Goal: Task Accomplishment & Management: Complete application form

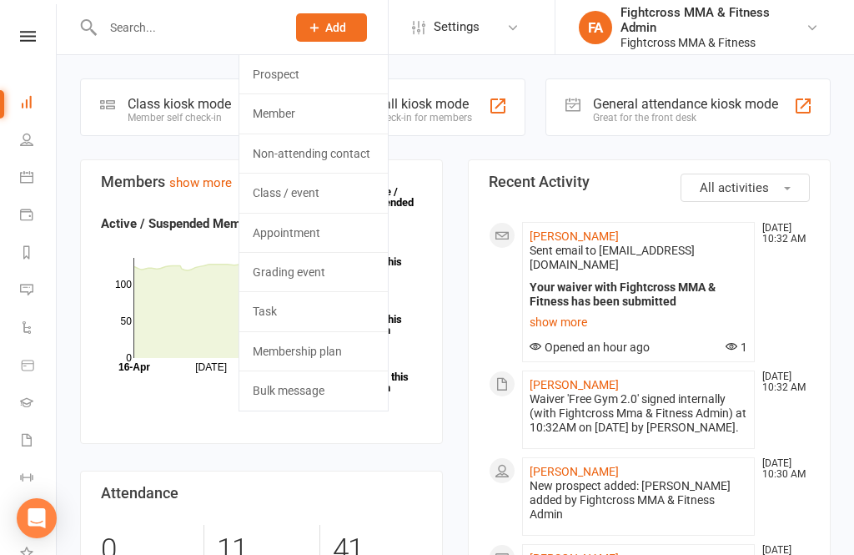
click at [340, 29] on span "Add" at bounding box center [335, 27] width 21 height 13
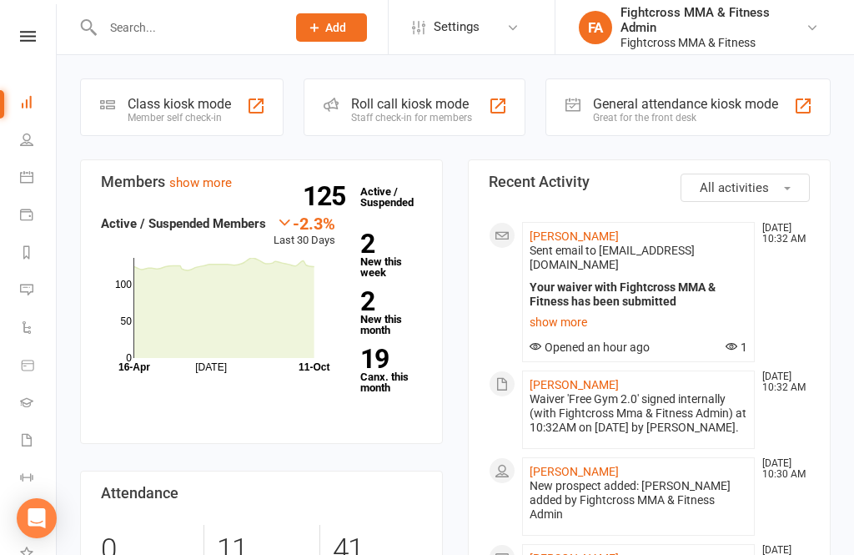
click at [340, 37] on button "Add" at bounding box center [331, 27] width 71 height 28
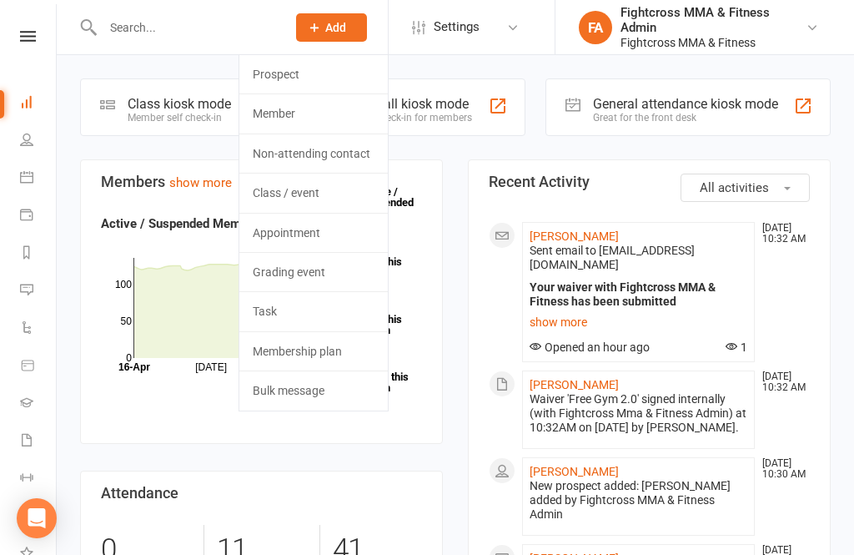
click at [292, 71] on link "Prospect" at bounding box center [313, 74] width 148 height 38
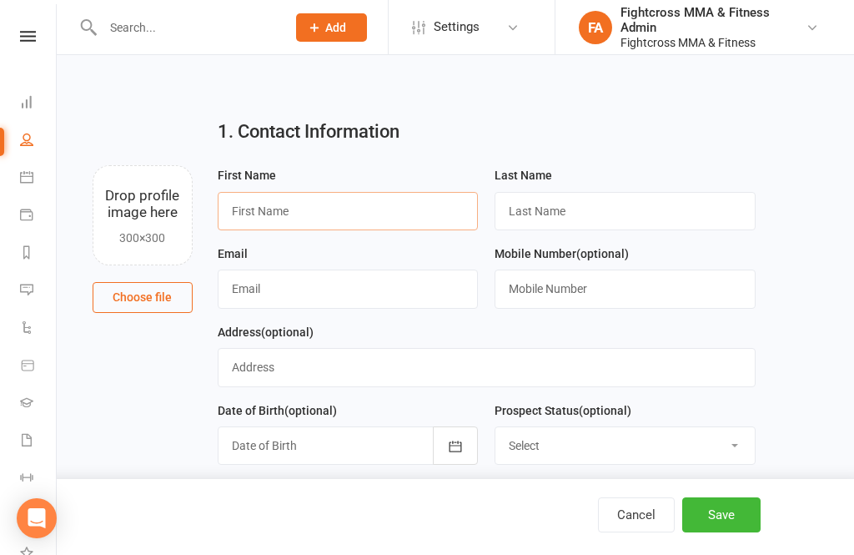
click at [379, 209] on input "text" at bounding box center [348, 211] width 261 height 38
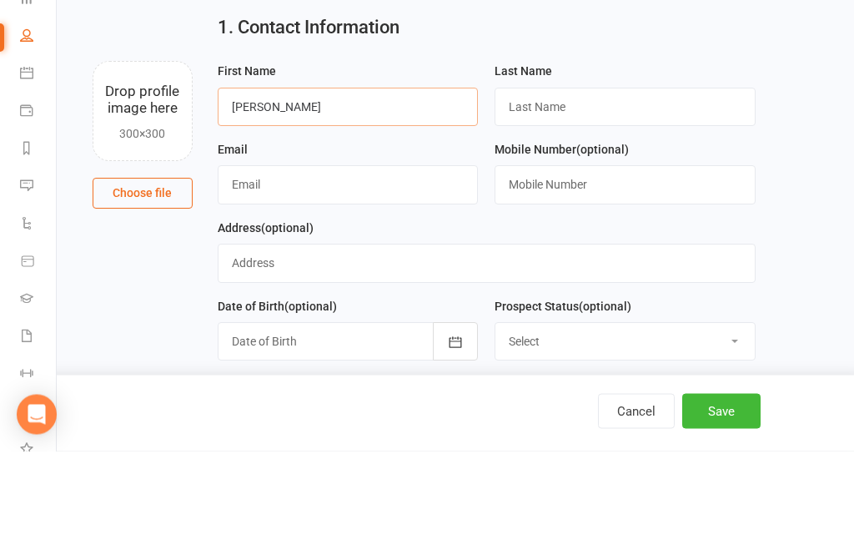
type input "[PERSON_NAME]"
click at [624, 192] on input "text" at bounding box center [625, 211] width 261 height 38
type input "[PERSON_NAME]"
click at [392, 269] on input "text" at bounding box center [348, 288] width 261 height 38
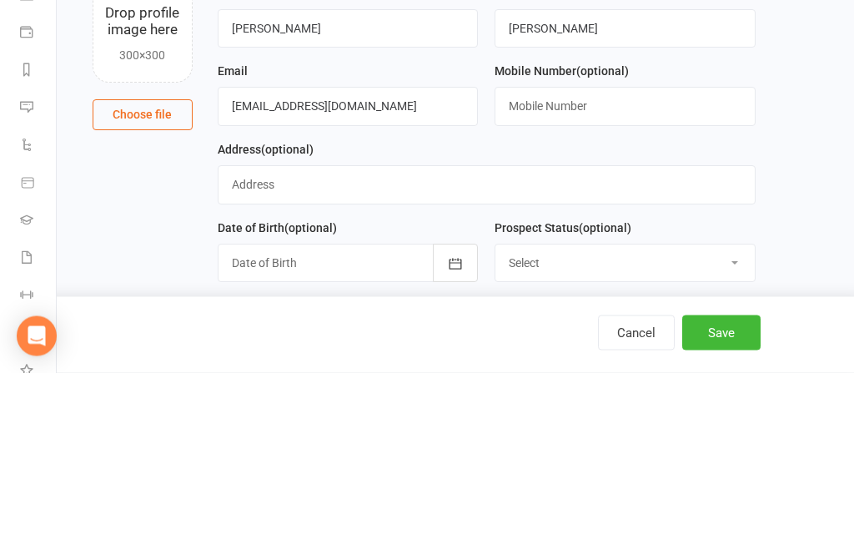
scroll to position [183, 0]
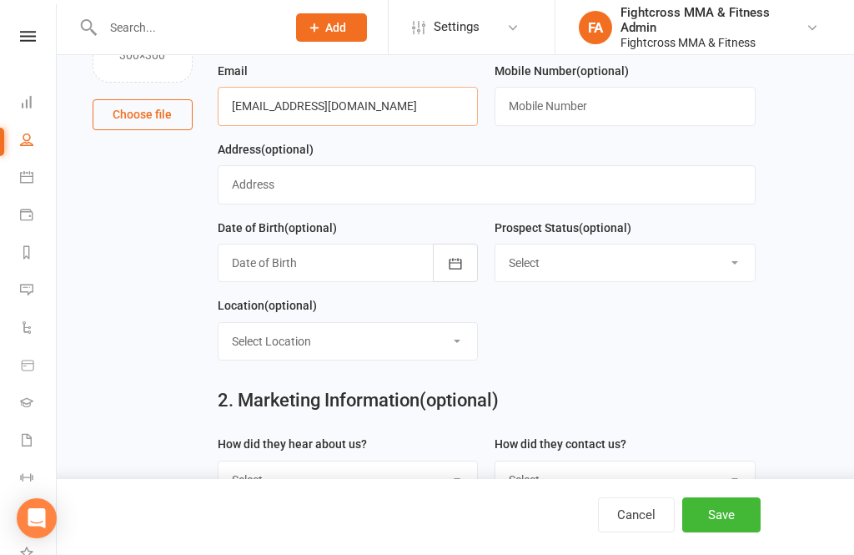
type input "[EMAIL_ADDRESS][DOMAIN_NAME]"
click at [729, 524] on button "Save" at bounding box center [721, 514] width 78 height 35
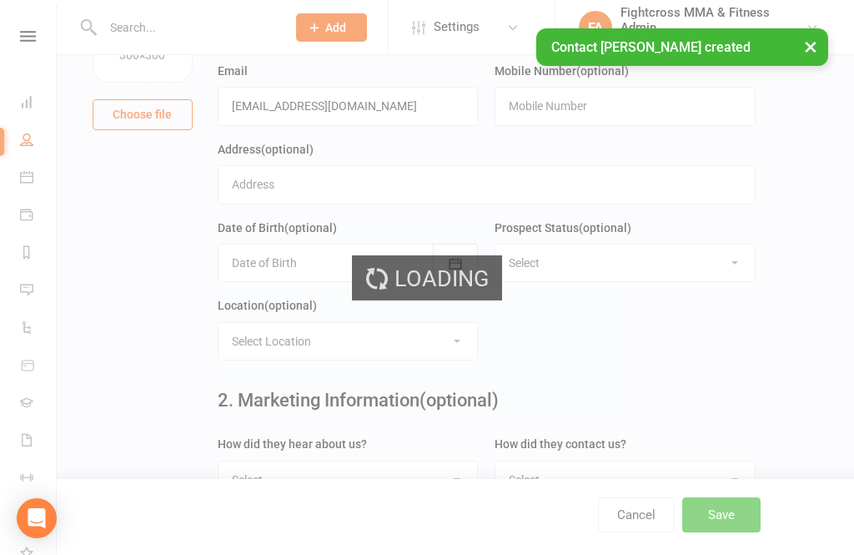
scroll to position [0, 0]
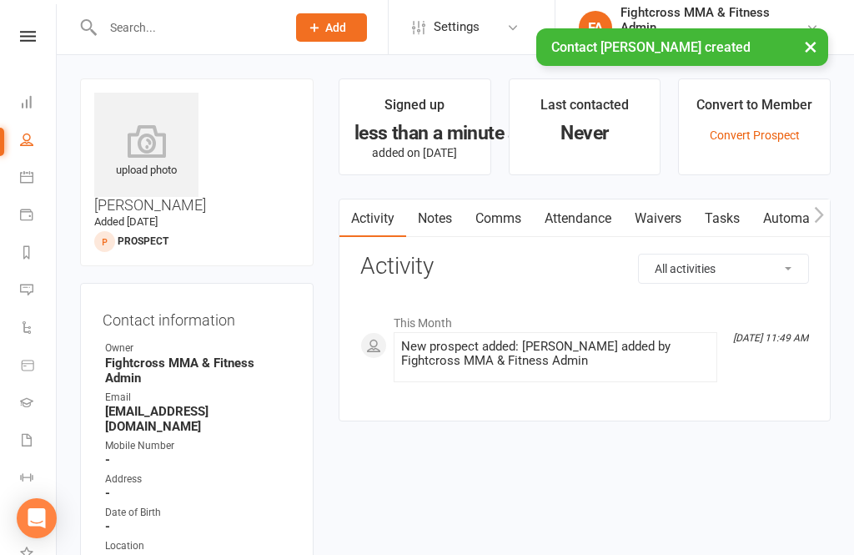
click at [667, 226] on link "Waivers" at bounding box center [658, 218] width 70 height 38
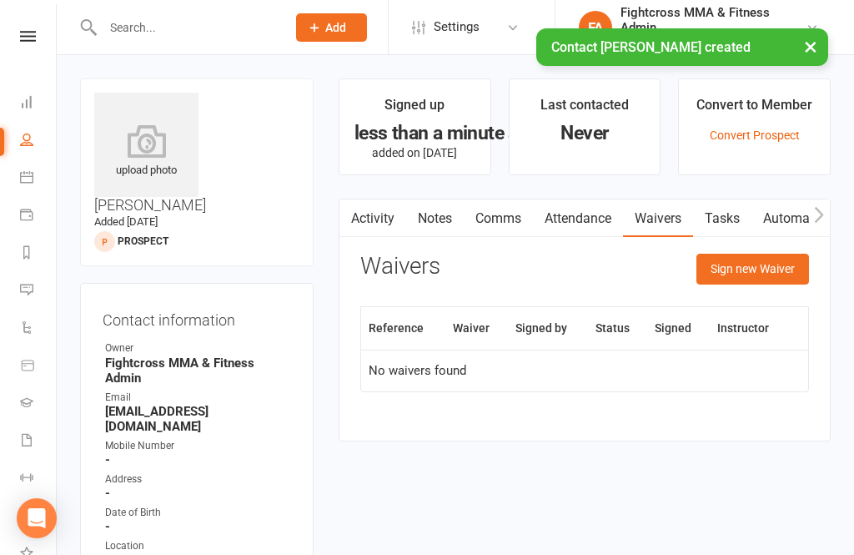
click at [756, 269] on button "Sign new Waiver" at bounding box center [752, 269] width 113 height 30
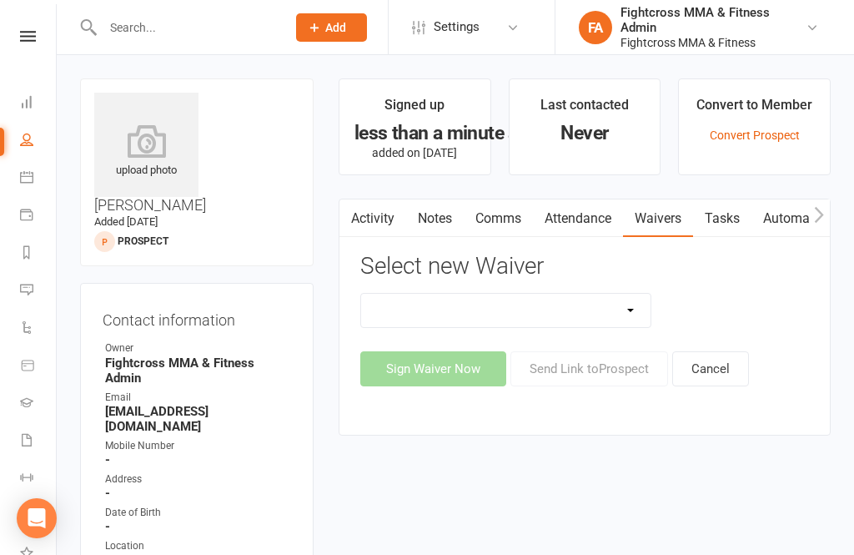
click at [633, 314] on select "10 Class Pass Membership Waiver 14 Day Trial Membership Waiver 14 Day Trial (On…" at bounding box center [505, 310] width 289 height 33
select select "14276"
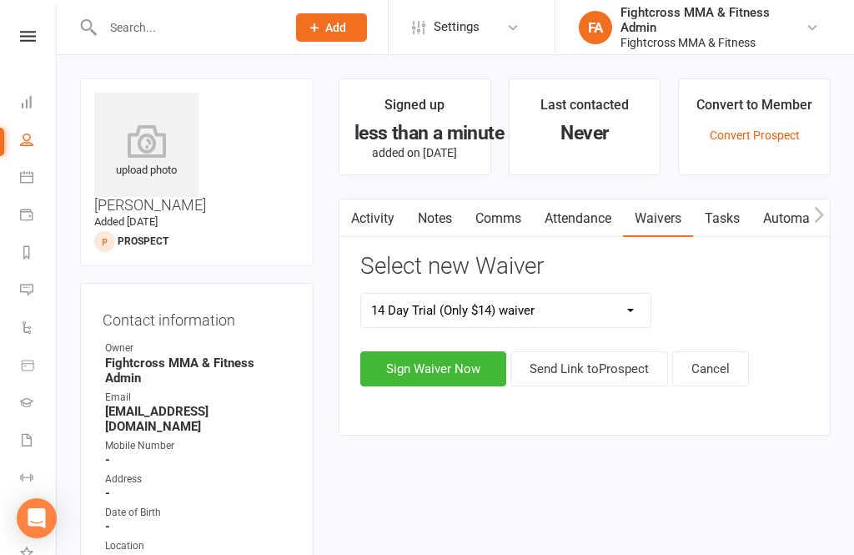
click at [434, 375] on button "Sign Waiver Now" at bounding box center [433, 368] width 146 height 35
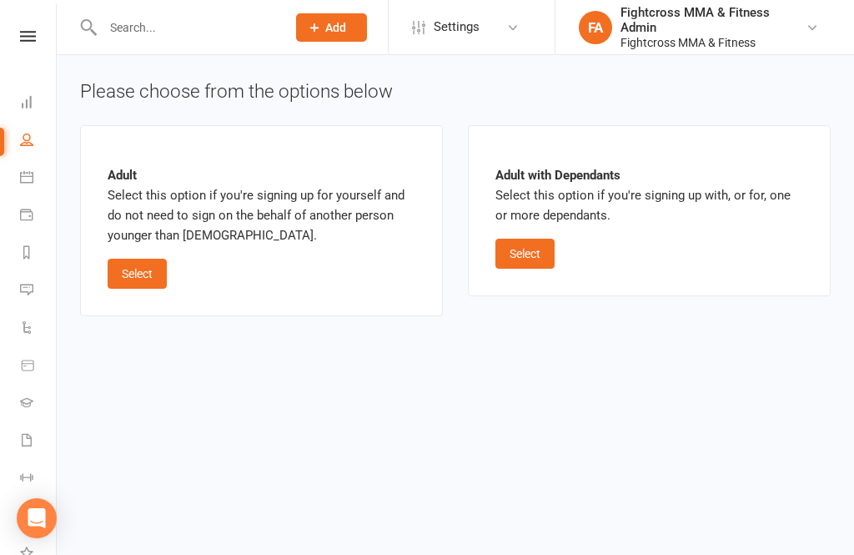
click at [124, 273] on button "Select" at bounding box center [137, 274] width 59 height 30
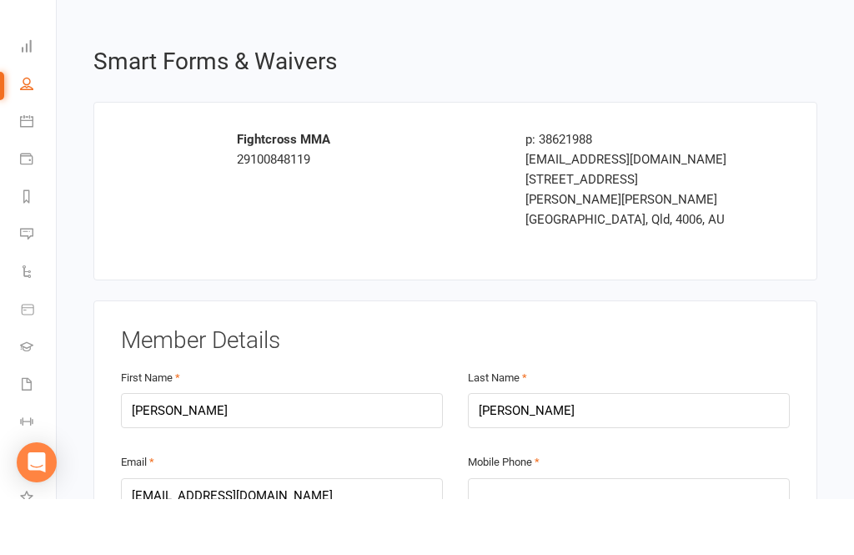
scroll to position [151, 0]
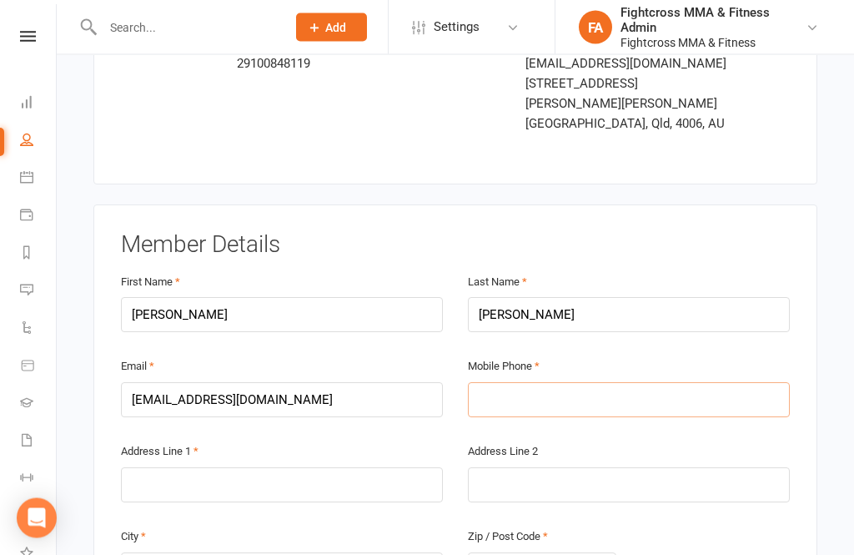
click at [659, 383] on input "text" at bounding box center [629, 400] width 322 height 35
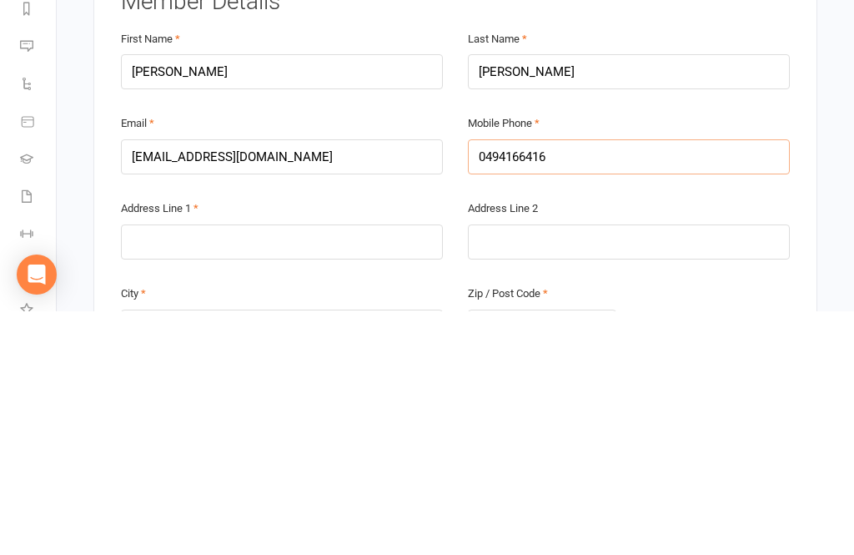
type input "0494166416"
click at [315, 468] on input "text" at bounding box center [282, 485] width 322 height 35
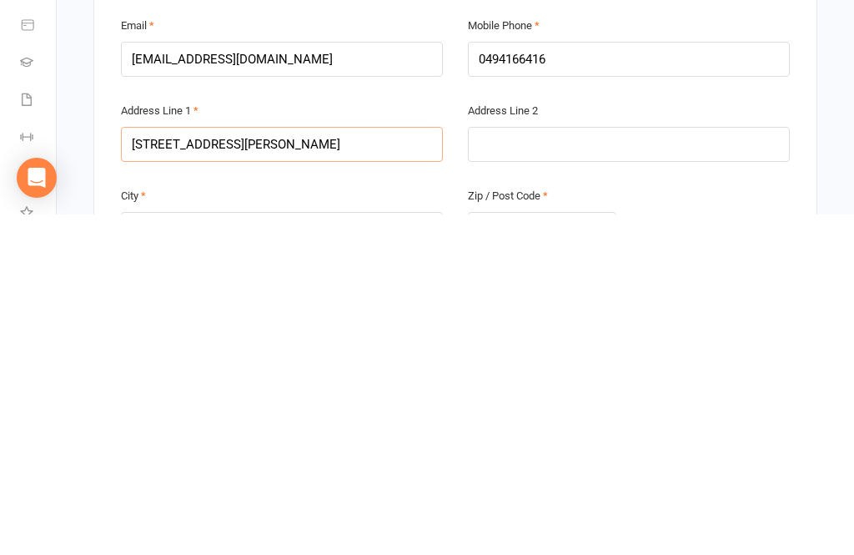
type input "[STREET_ADDRESS][PERSON_NAME]"
type input "Paddington"
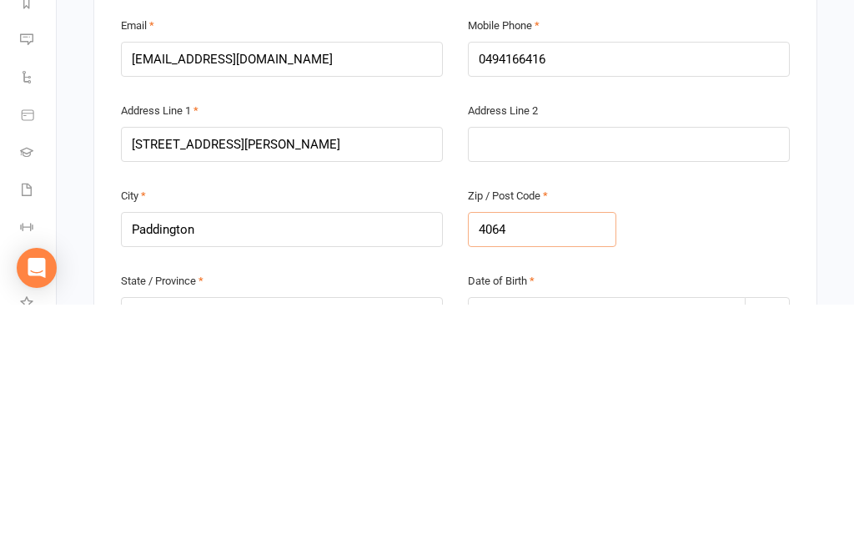
scroll to position [243, 0]
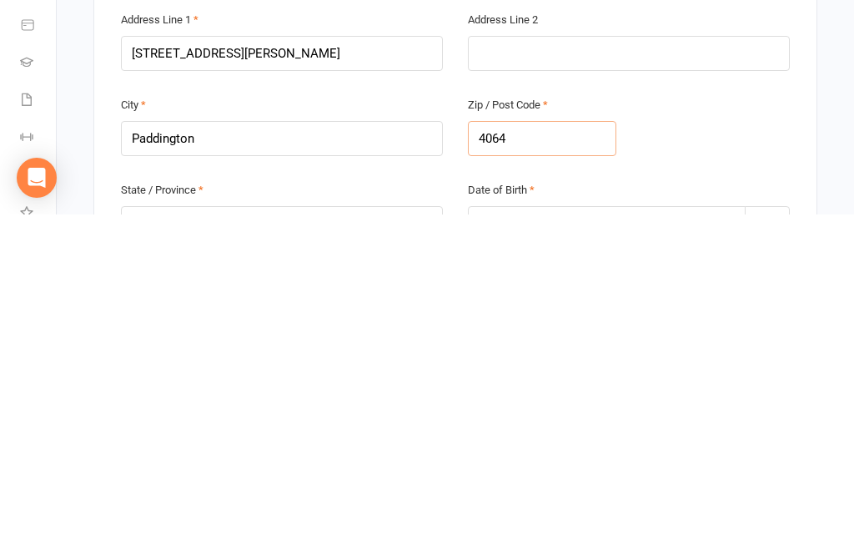
type input "4064"
click at [335, 546] on input "text" at bounding box center [282, 563] width 322 height 35
type input "Qld"
click at [618, 546] on div at bounding box center [629, 563] width 322 height 35
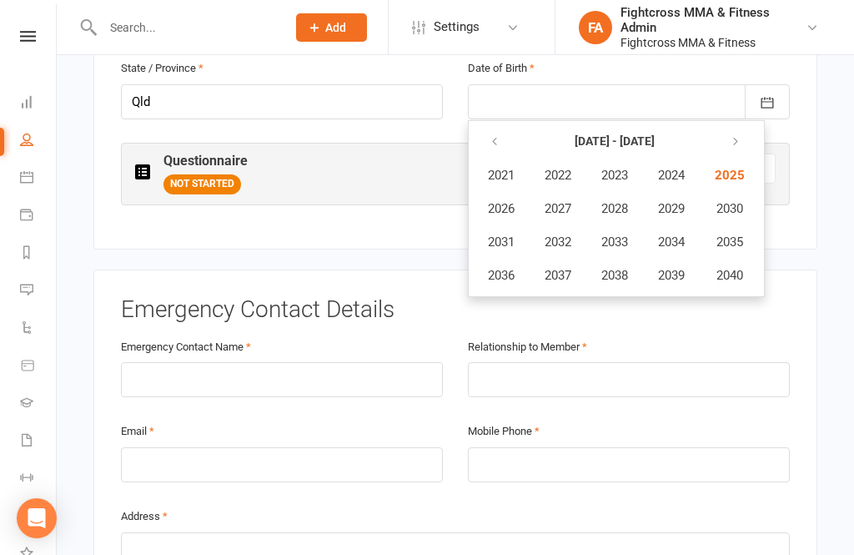
click at [495, 135] on icon "button" at bounding box center [495, 141] width 12 height 13
click at [490, 135] on icon "button" at bounding box center [495, 141] width 12 height 13
click at [555, 234] on span "1992" at bounding box center [558, 241] width 27 height 15
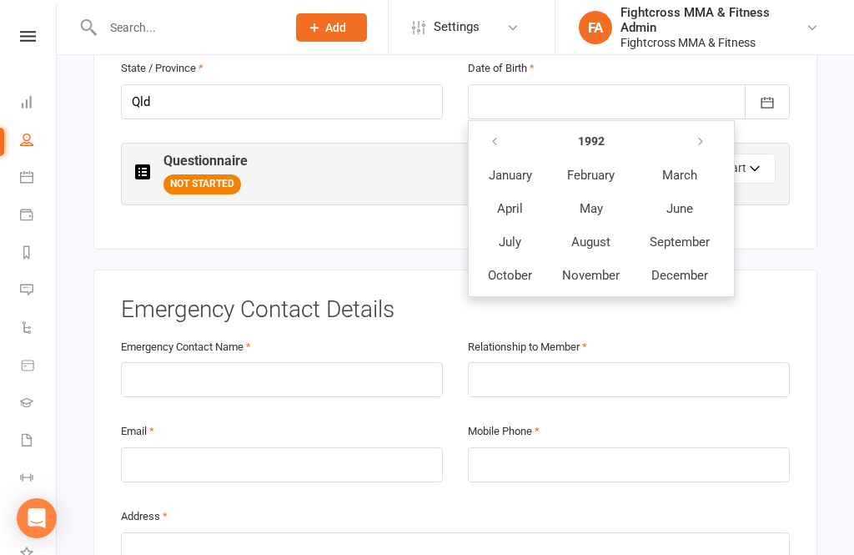
click at [515, 168] on span "January" at bounding box center [510, 175] width 43 height 15
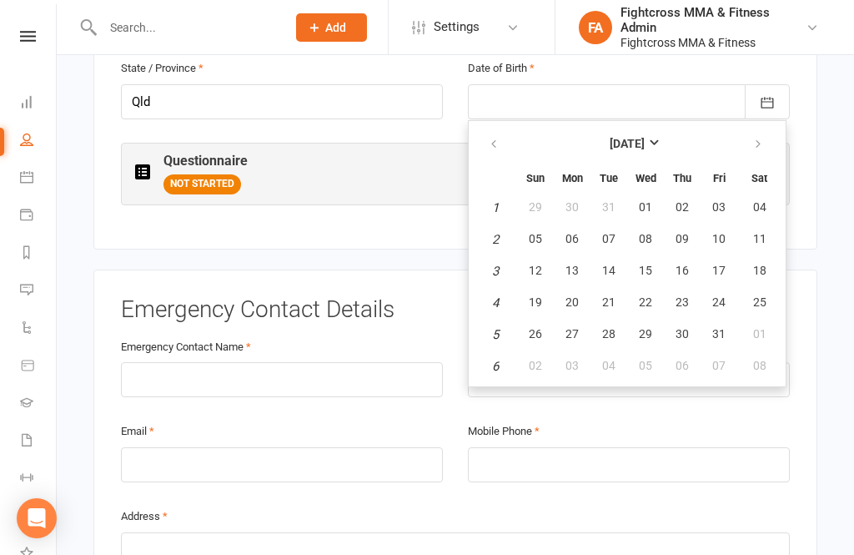
click at [679, 264] on span "16" at bounding box center [682, 270] width 13 height 13
type input "[DATE]"
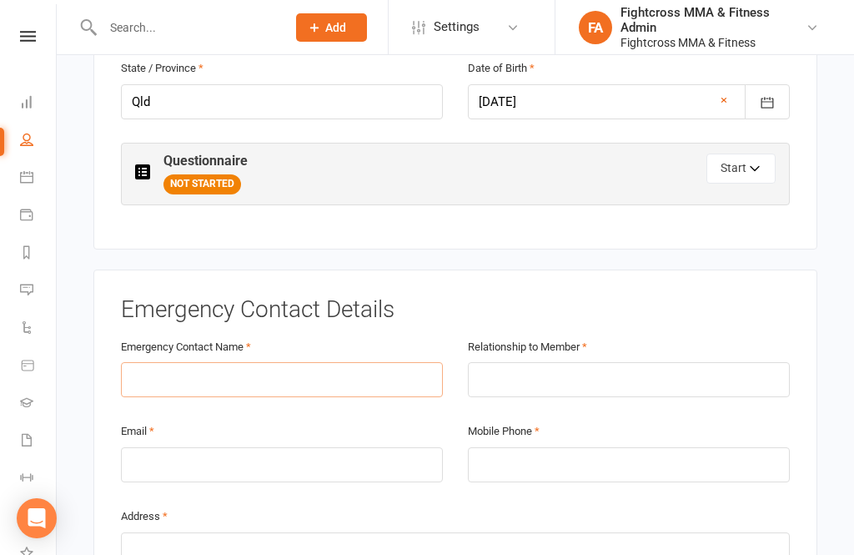
click at [350, 362] on input "text" at bounding box center [282, 379] width 322 height 35
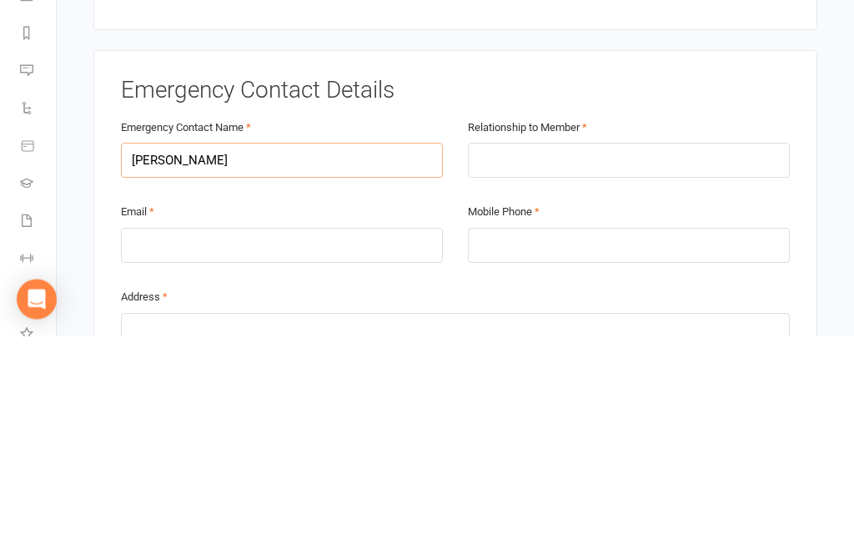
type input "[PERSON_NAME]"
click at [621, 362] on input "text" at bounding box center [629, 379] width 322 height 35
type input "Brother"
click at [342, 447] on input "email" at bounding box center [282, 464] width 322 height 35
type input "[EMAIL_ADDRESS][DOMAIN_NAME]"
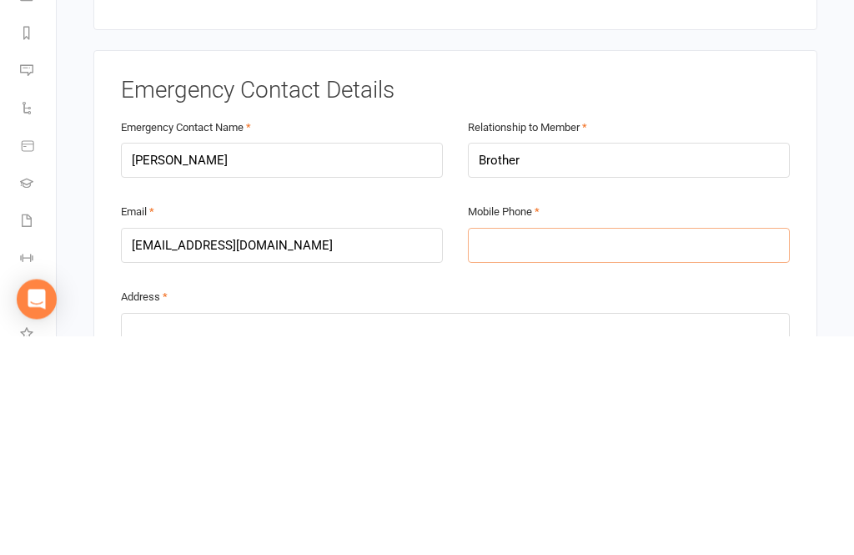
click at [619, 447] on input "tel" at bounding box center [629, 464] width 322 height 35
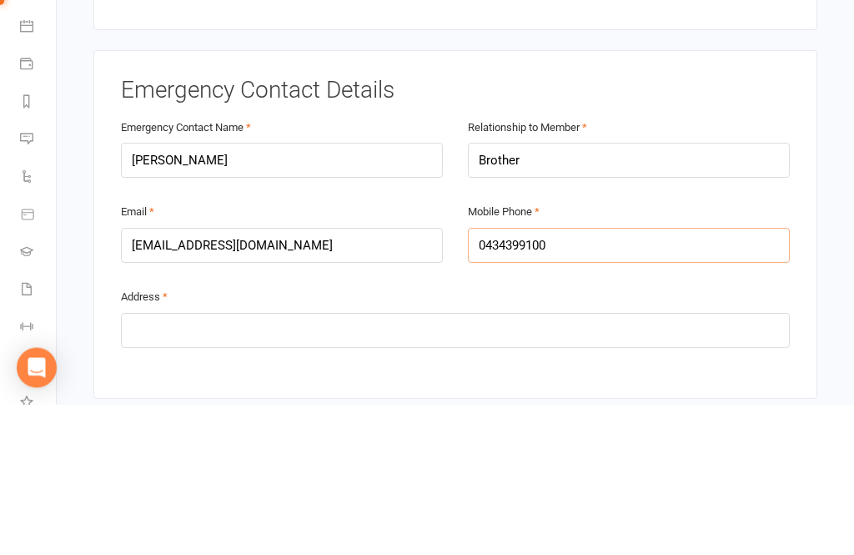
scroll to position [773, 0]
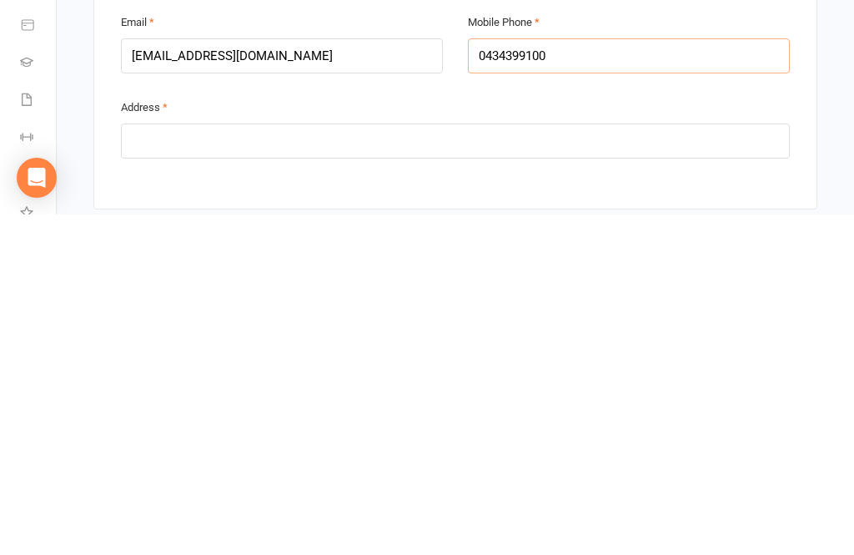
type input "0434399100"
click at [549, 464] on input "text" at bounding box center [455, 481] width 669 height 35
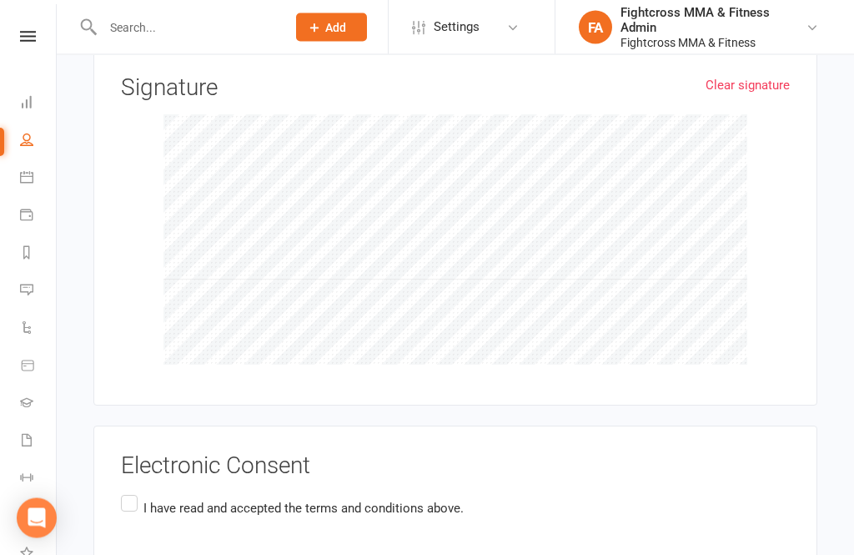
scroll to position [2448, 0]
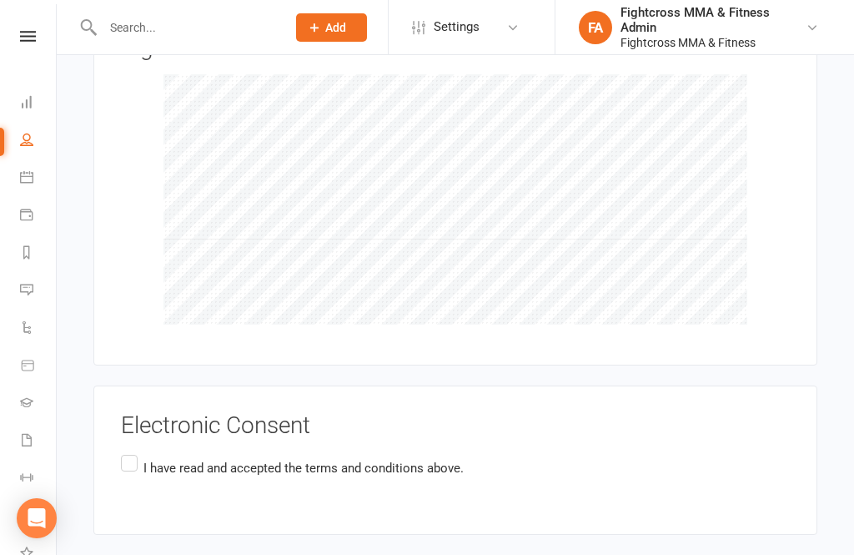
type input "[STREET_ADDRESS]"
click at [121, 451] on label "I have read and accepted the terms and conditions above." at bounding box center [292, 467] width 343 height 33
click at [121, 451] on input "I have read and accepted the terms and conditions above." at bounding box center [126, 451] width 11 height 0
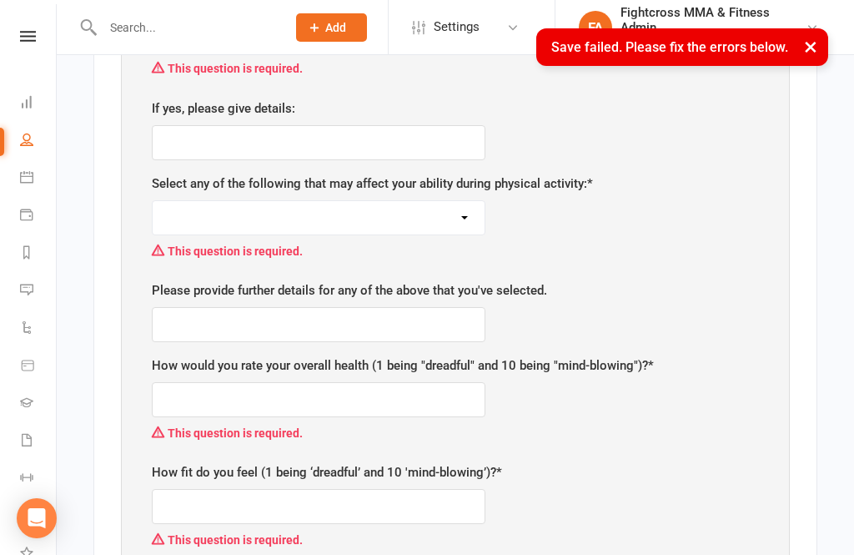
scroll to position [572, 0]
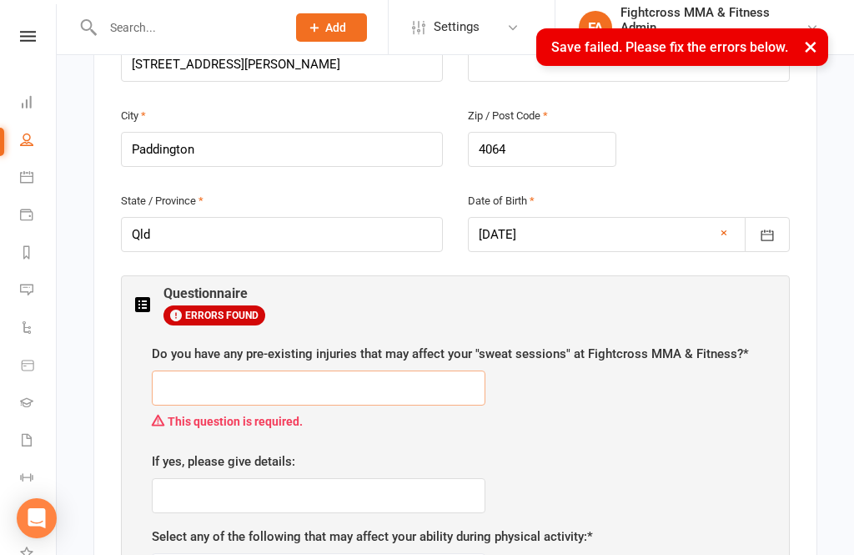
click at [381, 379] on input "text" at bounding box center [319, 387] width 334 height 35
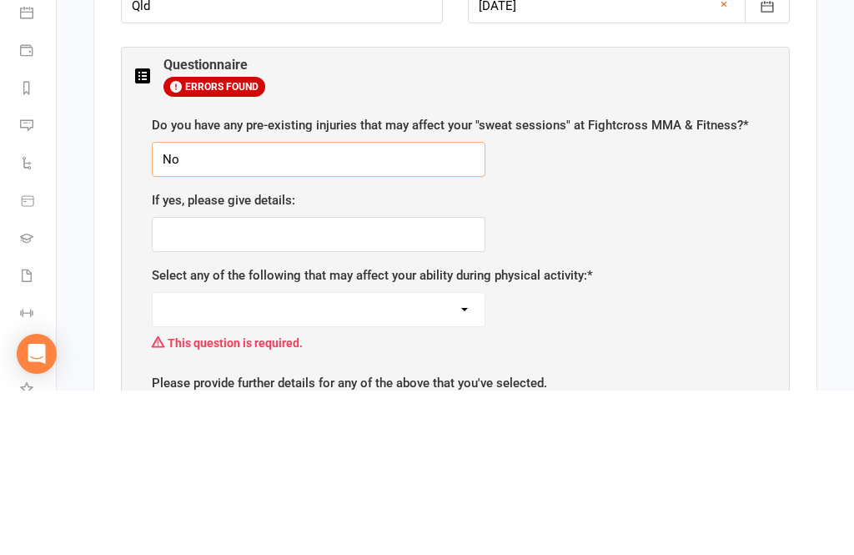
scroll to position [648, 0]
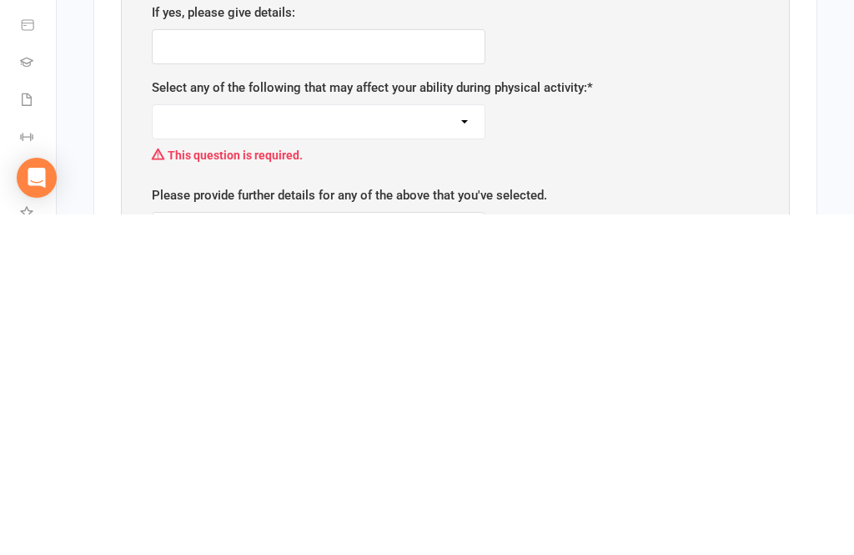
type input "No"
click at [463, 445] on select "None Pregnant/Breastfeeding Recent illness/Surgery Smoker/Vaper Heart Problems …" at bounding box center [319, 461] width 332 height 33
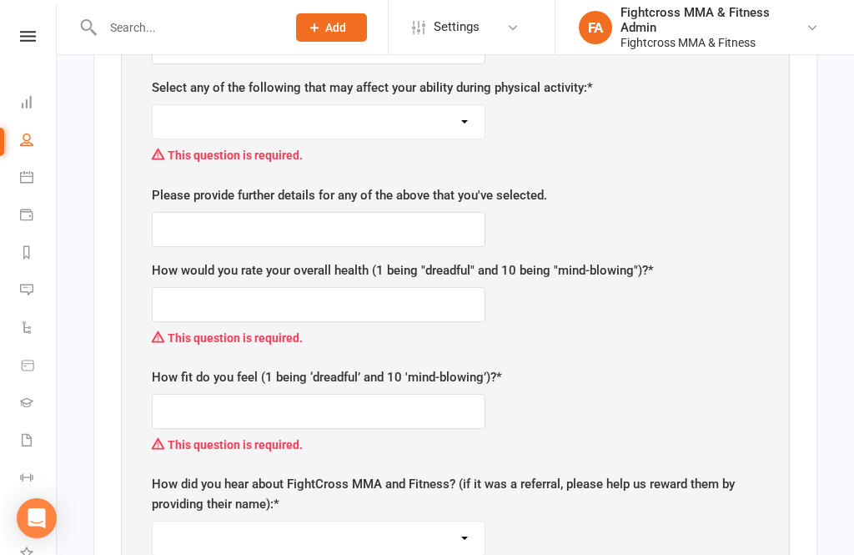
select select "None"
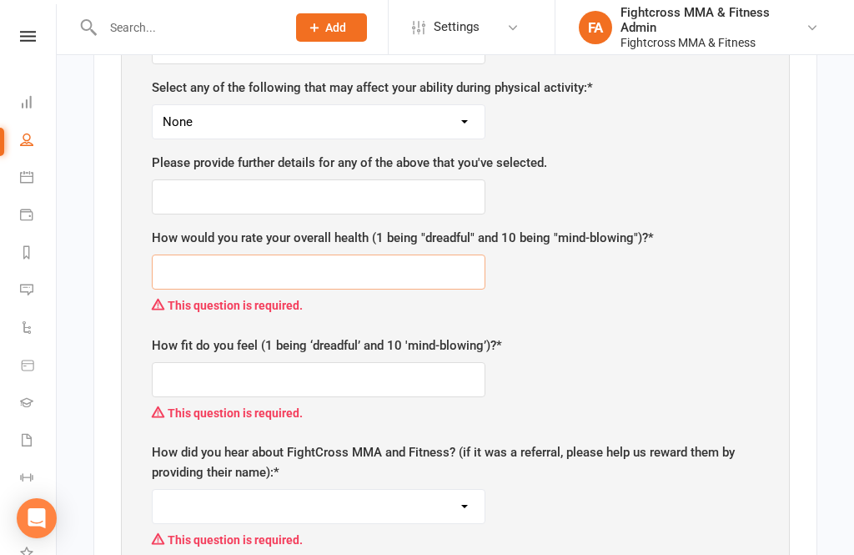
click at [444, 254] on input "text" at bounding box center [319, 271] width 334 height 35
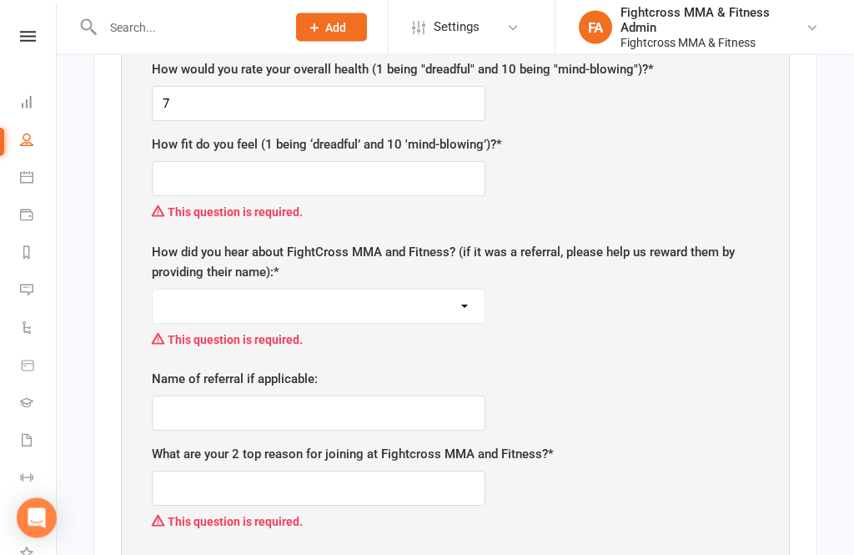
scroll to position [1157, 0]
type input "7"
click at [458, 289] on select "Google search Google ad Facebook Instagram Word of mouth Referral Other Google …" at bounding box center [319, 305] width 332 height 33
select select "Instagram"
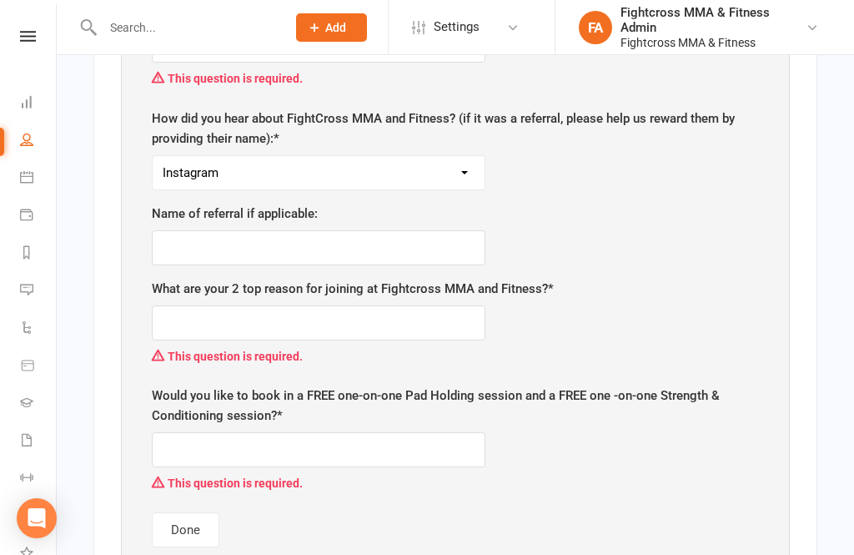
scroll to position [1304, 0]
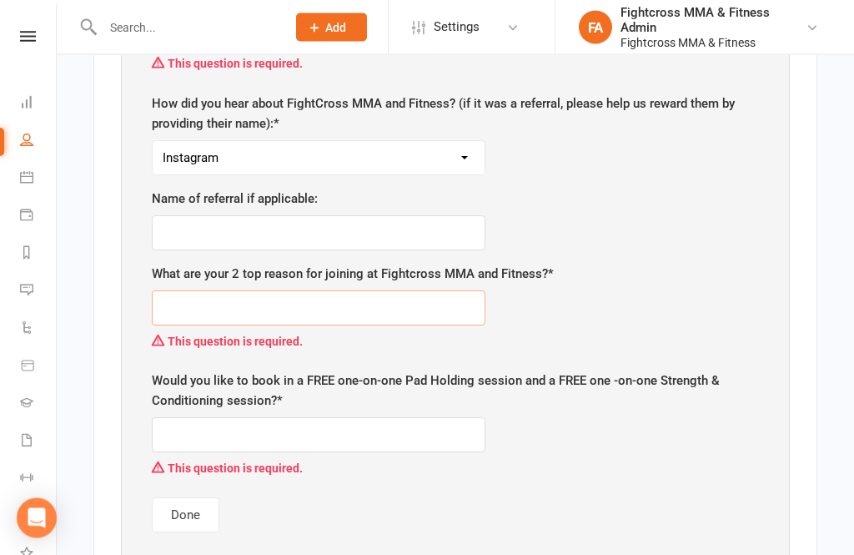
click at [422, 291] on input "text" at bounding box center [319, 308] width 334 height 35
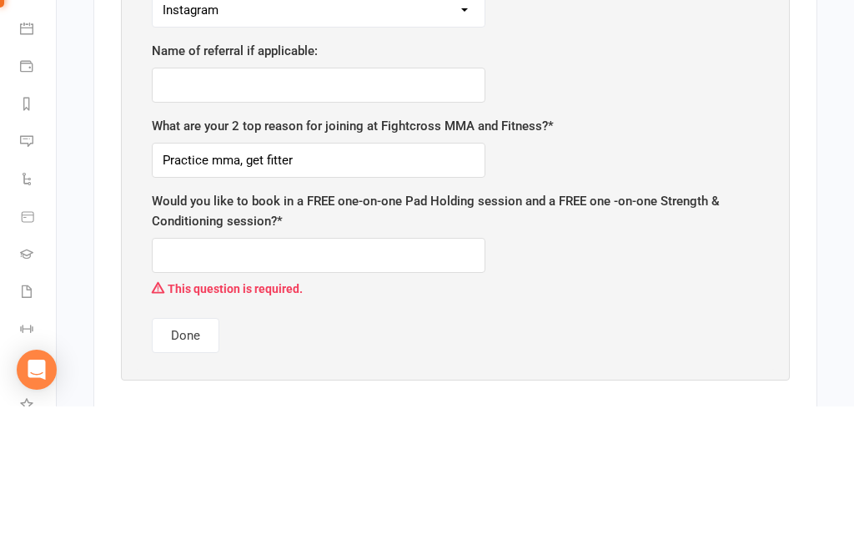
scroll to position [1454, 0]
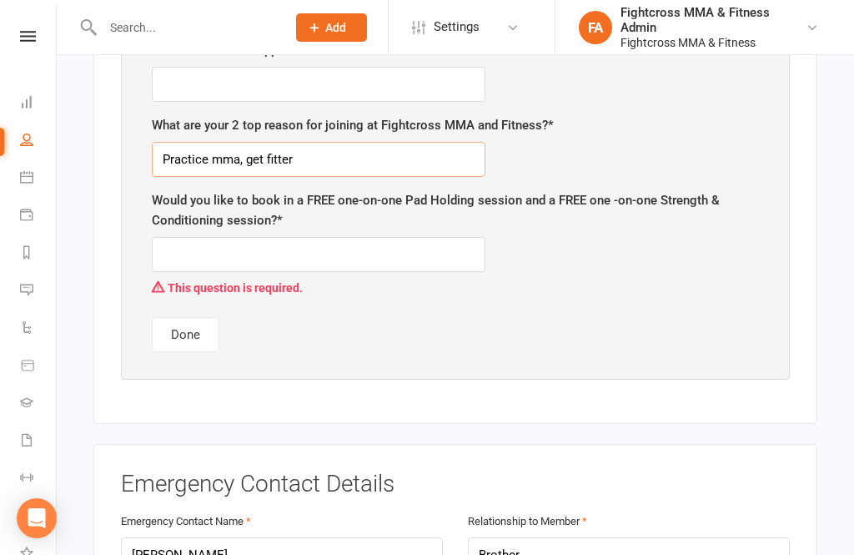
type input "Practice mma, get fitter"
click at [386, 237] on input "text" at bounding box center [319, 254] width 334 height 35
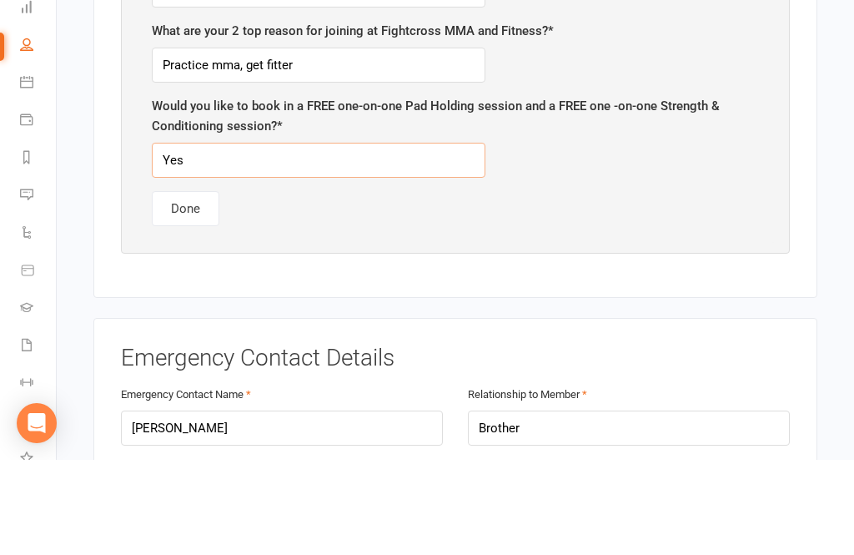
type input "Yes"
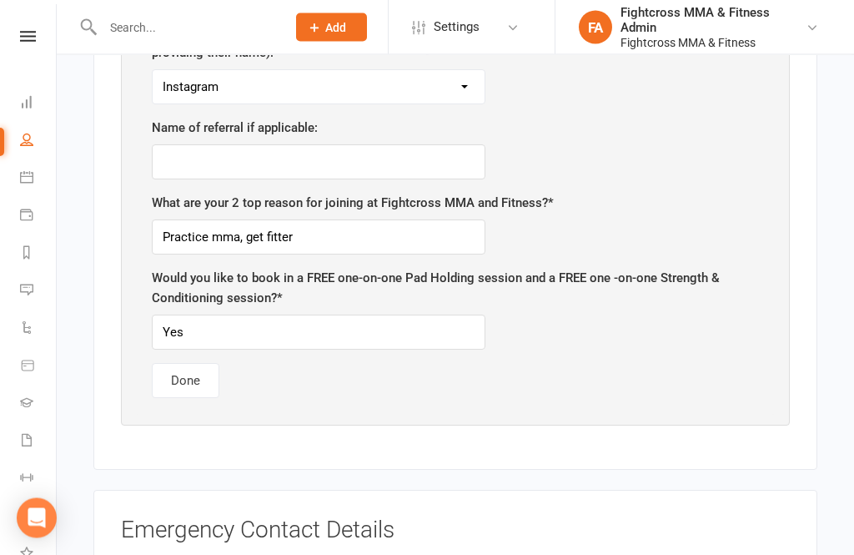
scroll to position [1368, 0]
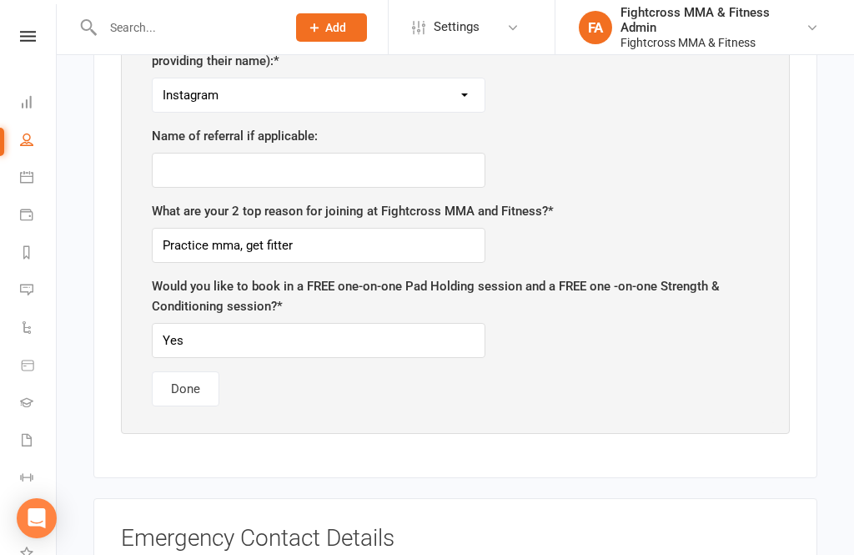
click at [190, 371] on button "Done" at bounding box center [186, 388] width 68 height 35
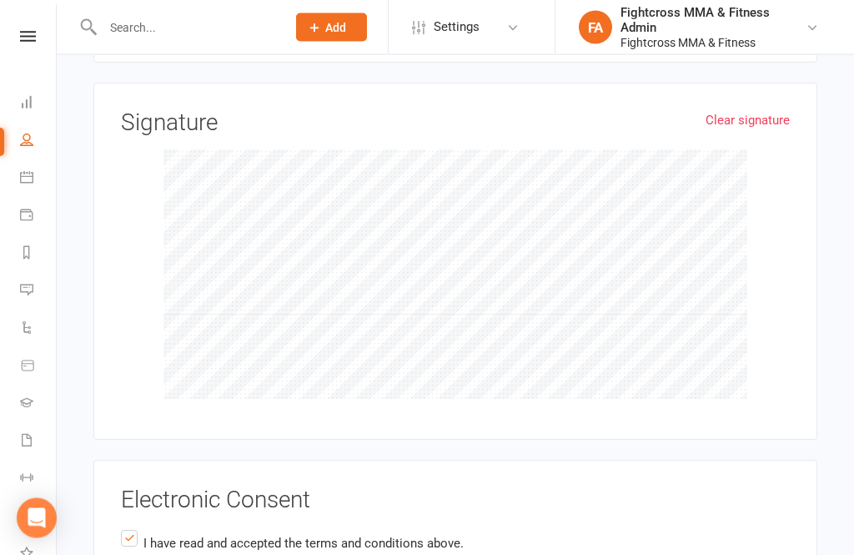
scroll to position [3340, 0]
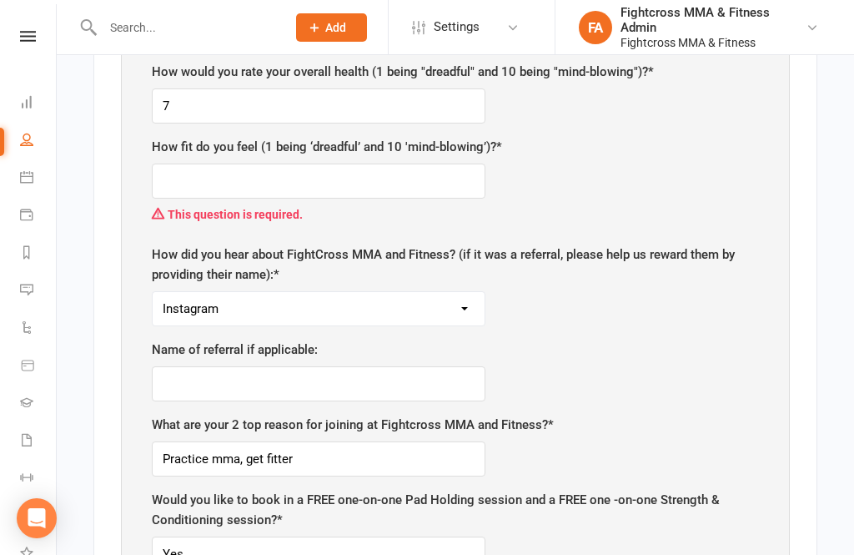
scroll to position [1156, 0]
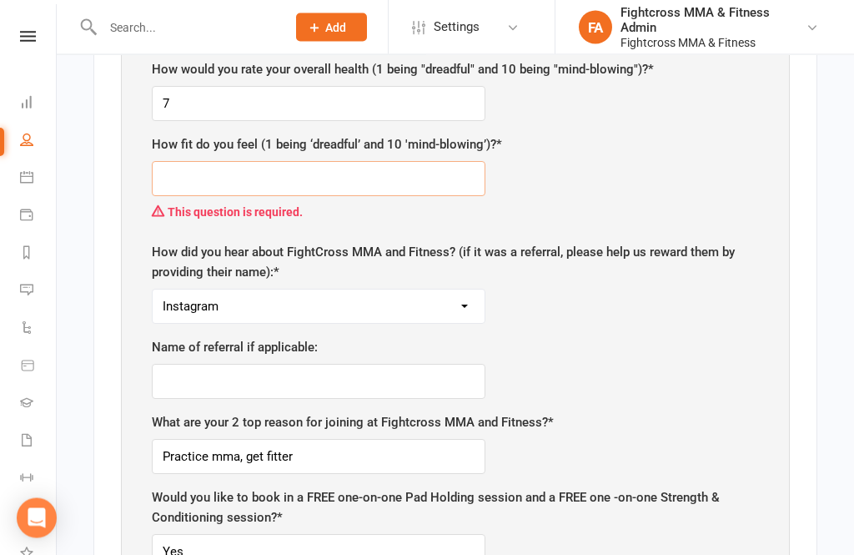
click at [407, 162] on input "text" at bounding box center [319, 179] width 334 height 35
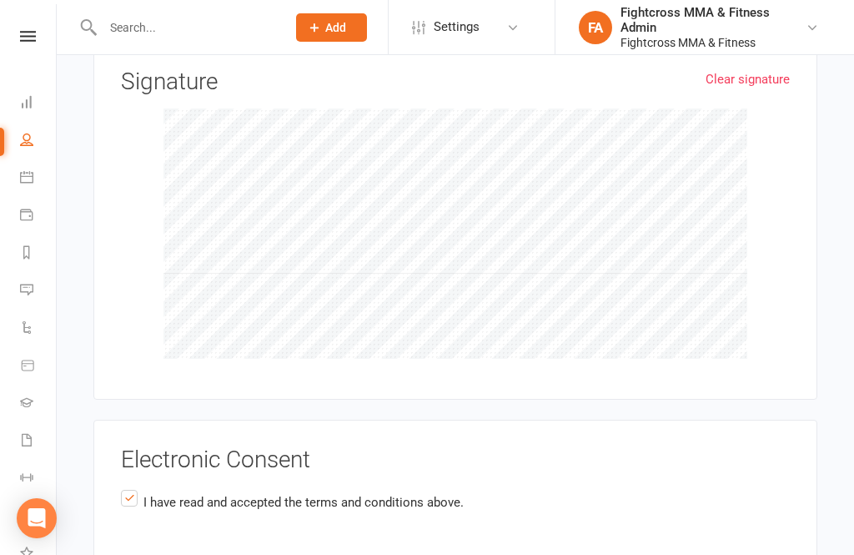
scroll to position [3277, 0]
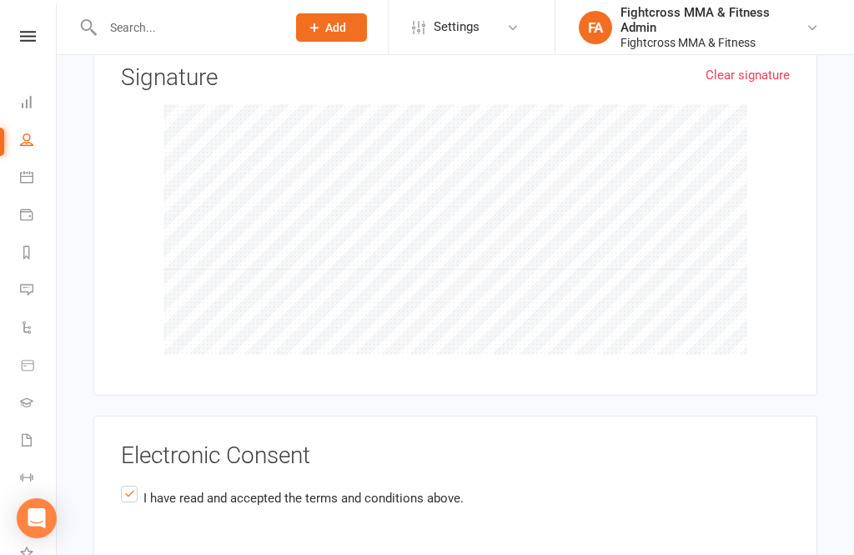
type input "8"
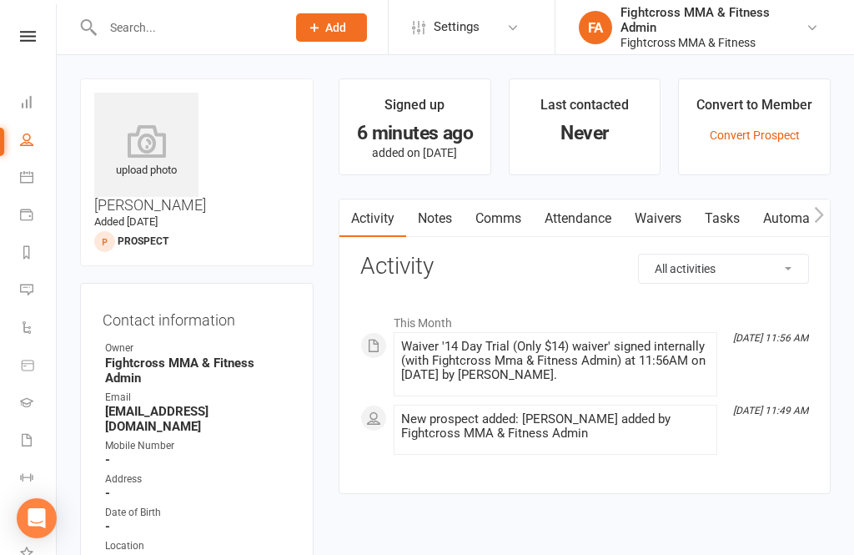
click at [24, 40] on icon at bounding box center [28, 36] width 16 height 11
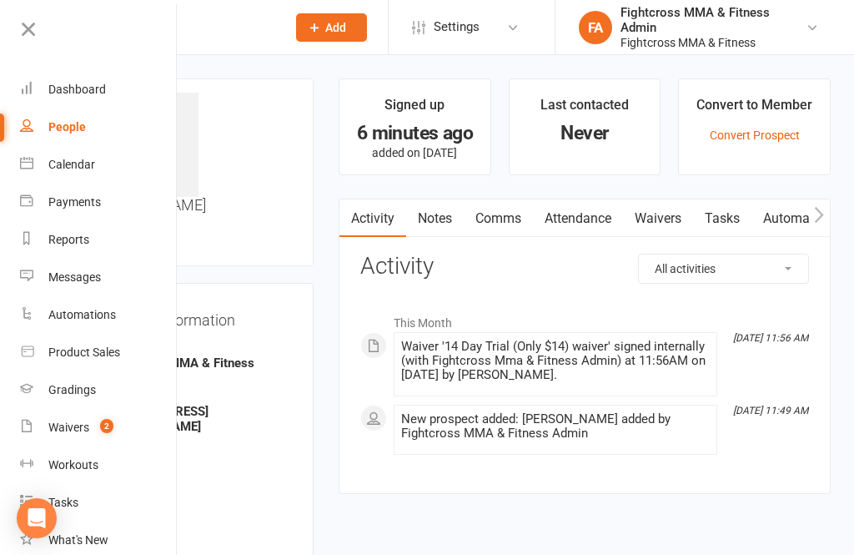
click at [68, 89] on div "Dashboard" at bounding box center [77, 89] width 58 height 13
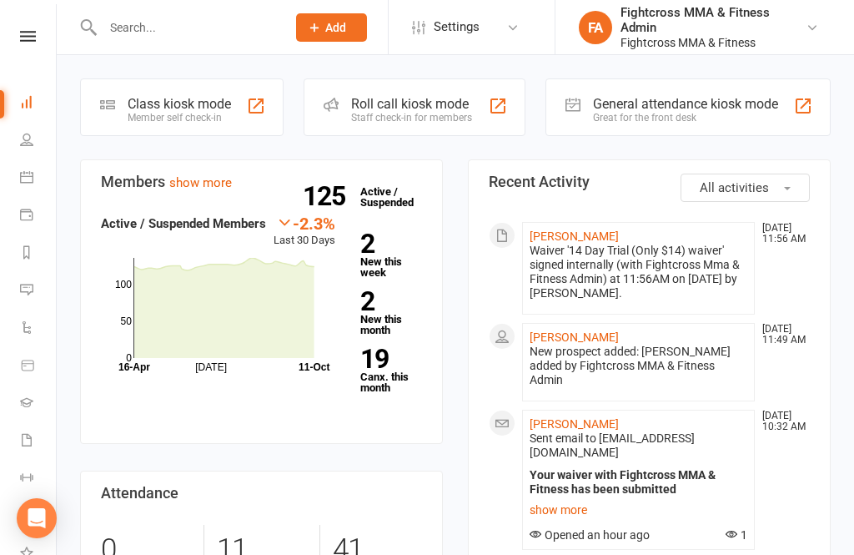
click at [37, 41] on link at bounding box center [27, 36] width 59 height 11
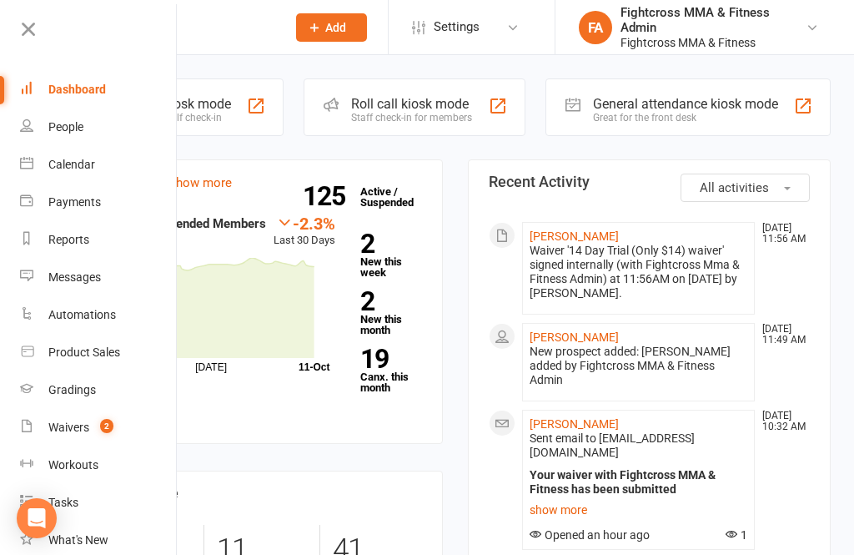
click at [65, 97] on link "Dashboard" at bounding box center [99, 90] width 158 height 38
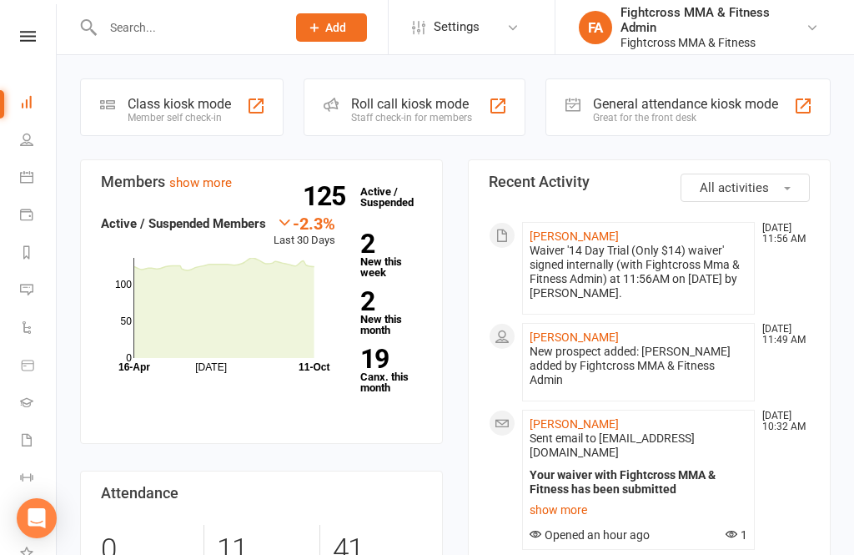
click at [652, 98] on div "General attendance kiosk mode" at bounding box center [685, 104] width 185 height 16
